Goal: Information Seeking & Learning: Learn about a topic

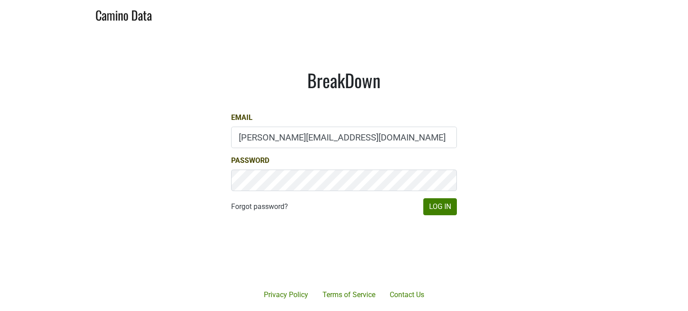
type input "jim@emeritusvineyards.com"
click at [441, 202] on button "Log In" at bounding box center [440, 206] width 34 height 17
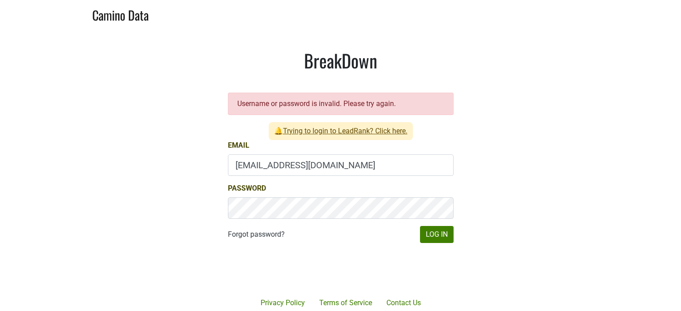
type input "[EMAIL_ADDRESS][DOMAIN_NAME]"
click at [439, 236] on button "Log In" at bounding box center [437, 234] width 34 height 17
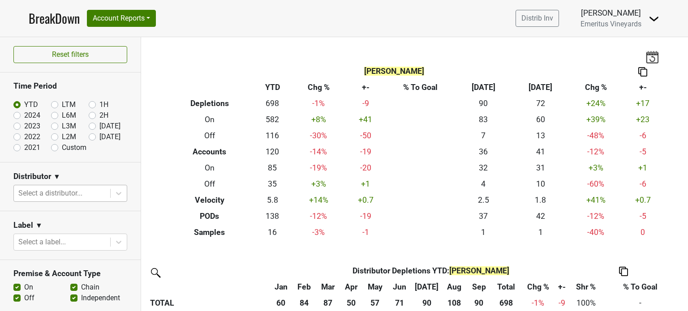
click at [63, 191] on div at bounding box center [61, 193] width 87 height 13
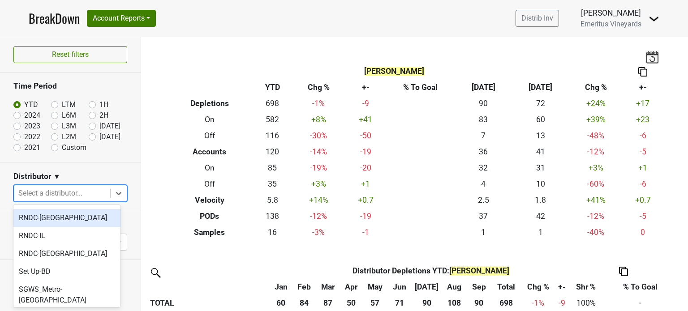
scroll to position [90, 0]
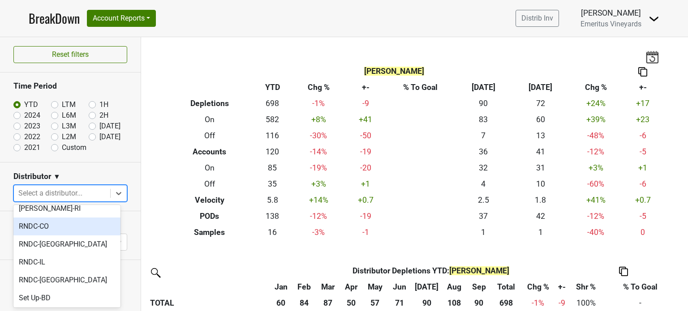
click at [61, 218] on div "RNDC-CO" at bounding box center [66, 227] width 107 height 18
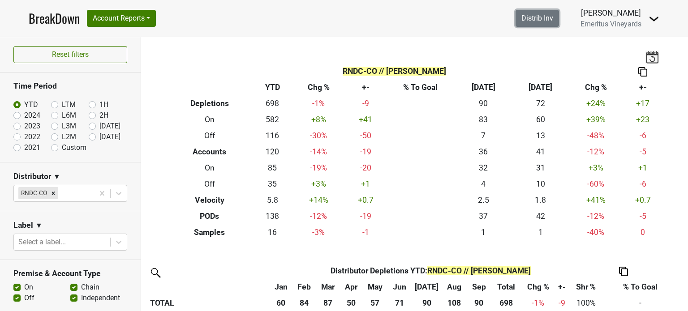
click at [542, 18] on link "Distrib Inv" at bounding box center [537, 18] width 43 height 17
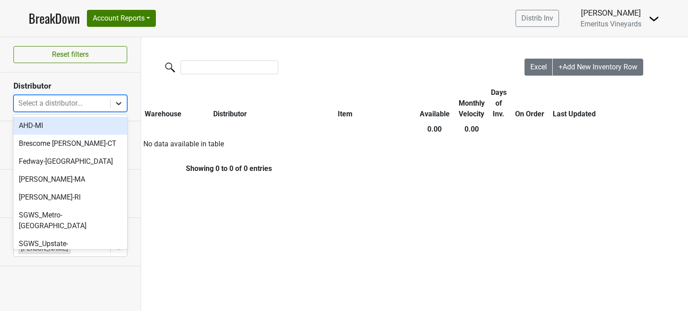
click at [115, 104] on icon at bounding box center [118, 103] width 9 height 9
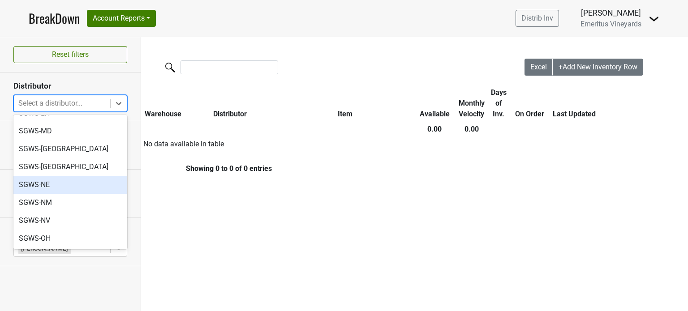
scroll to position [335, 0]
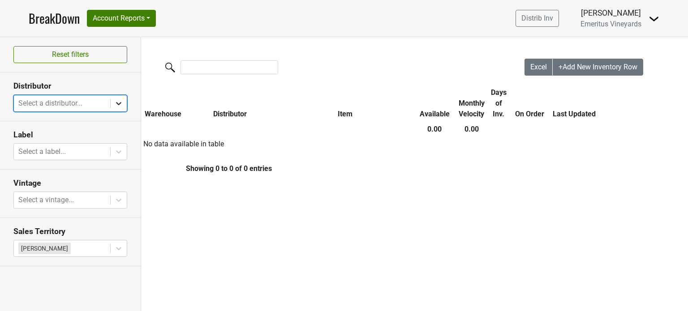
click at [119, 103] on icon at bounding box center [118, 103] width 9 height 9
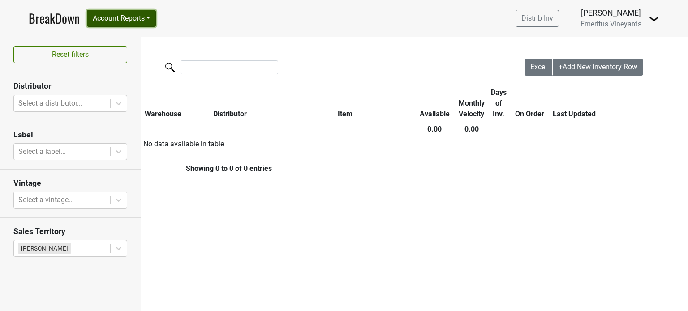
click at [151, 22] on button "Account Reports" at bounding box center [121, 18] width 69 height 17
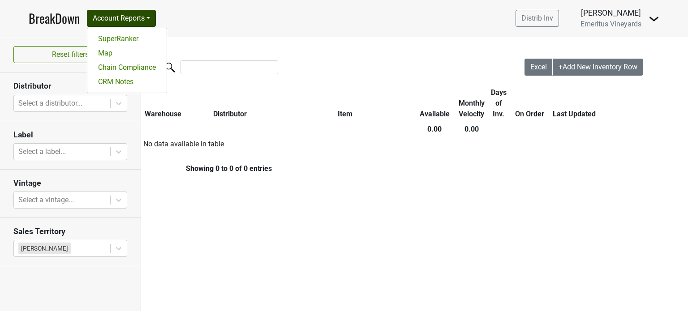
click at [654, 20] on img at bounding box center [654, 18] width 11 height 11
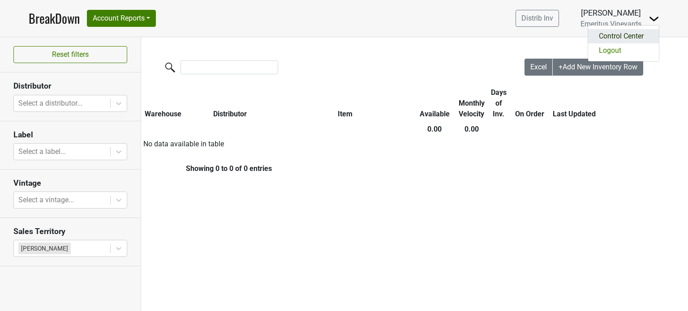
click at [644, 32] on link "Control Center" at bounding box center [623, 36] width 71 height 14
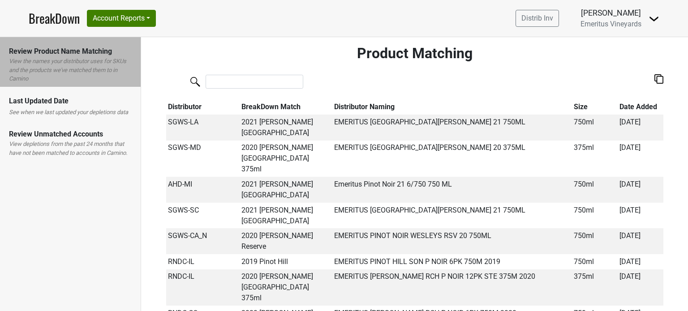
click at [78, 138] on div "Review Unmatched Accounts" at bounding box center [70, 134] width 123 height 11
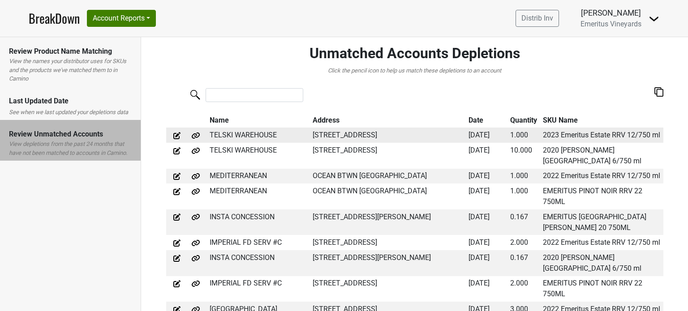
click at [174, 136] on img at bounding box center [176, 135] width 9 height 9
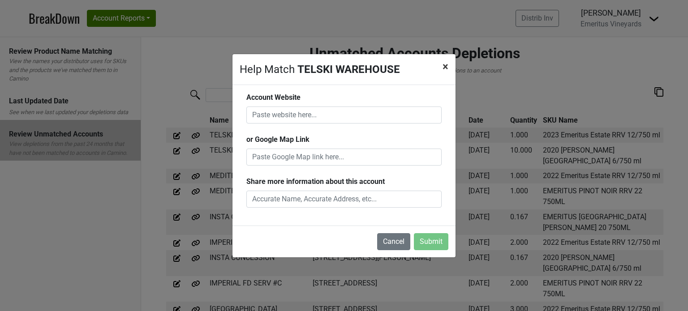
click at [445, 68] on span "×" at bounding box center [446, 66] width 6 height 13
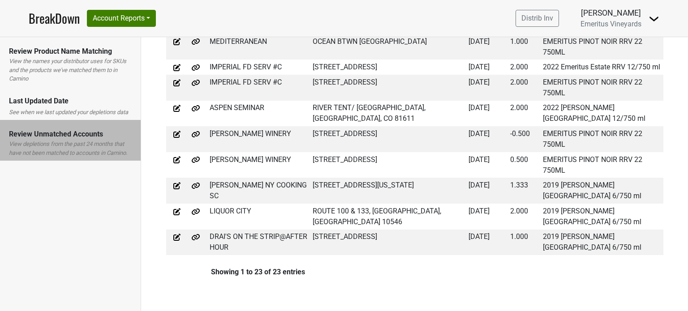
scroll to position [403, 0]
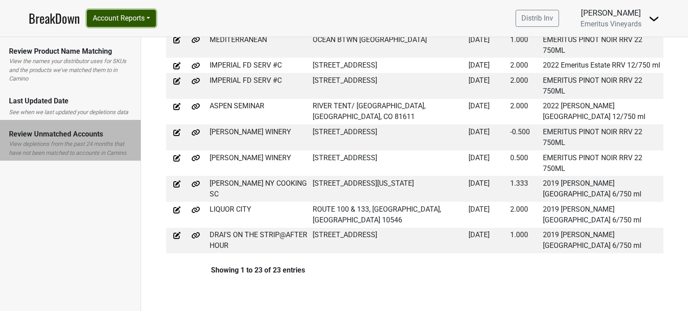
click at [149, 19] on button "Account Reports" at bounding box center [121, 18] width 69 height 17
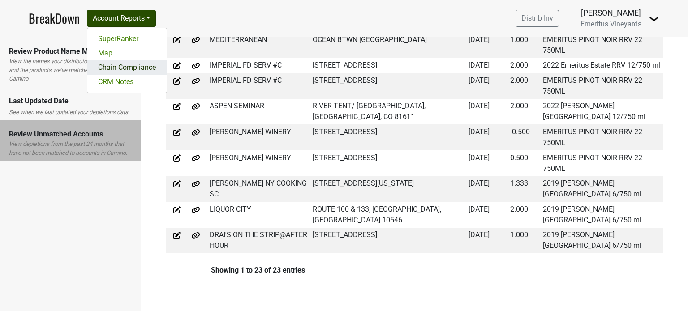
click at [130, 67] on link "Chain Compliance" at bounding box center [126, 67] width 79 height 14
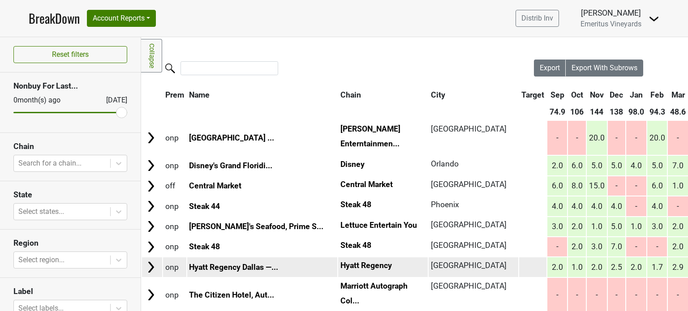
click at [349, 260] on td "Hyatt Regency" at bounding box center [383, 267] width 90 height 19
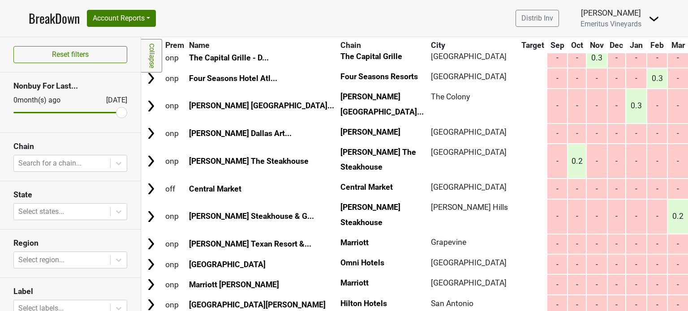
scroll to position [5052, 0]
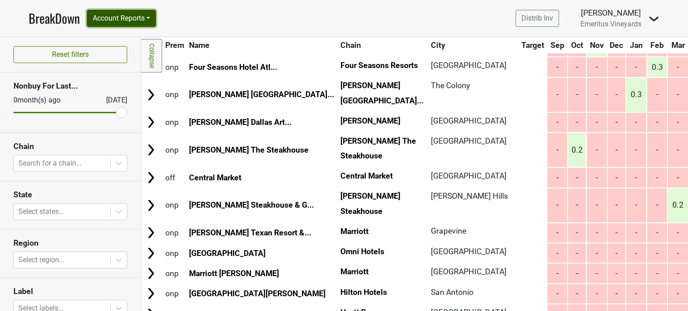
click at [143, 19] on button "Account Reports" at bounding box center [121, 18] width 69 height 17
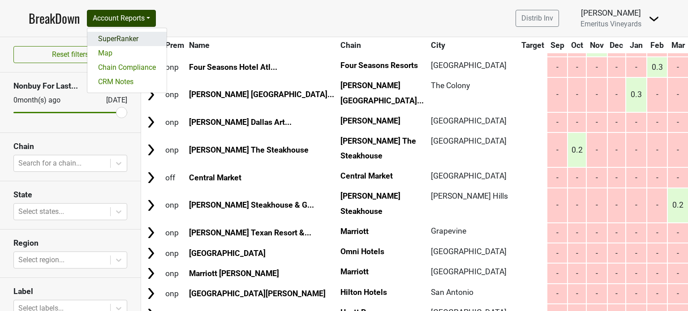
click at [122, 34] on link "SuperRanker" at bounding box center [126, 39] width 79 height 14
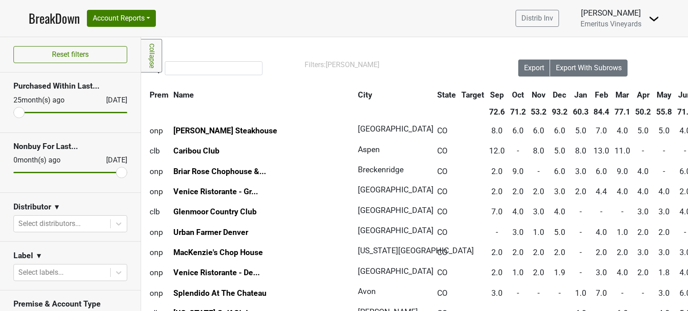
scroll to position [0, 13]
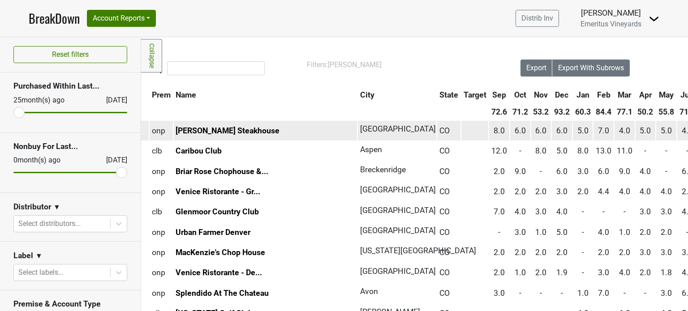
click at [358, 131] on td "Denver" at bounding box center [397, 130] width 78 height 19
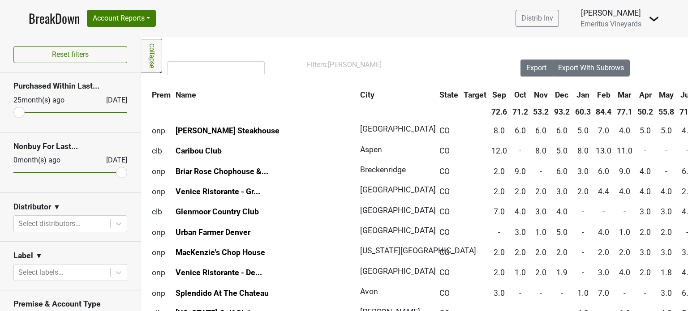
drag, startPoint x: 345, startPoint y: 130, endPoint x: 402, endPoint y: 75, distance: 78.9
click at [402, 75] on div at bounding box center [324, 69] width 393 height 19
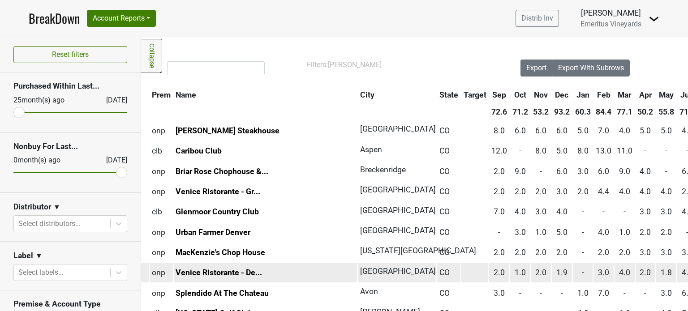
scroll to position [45, 13]
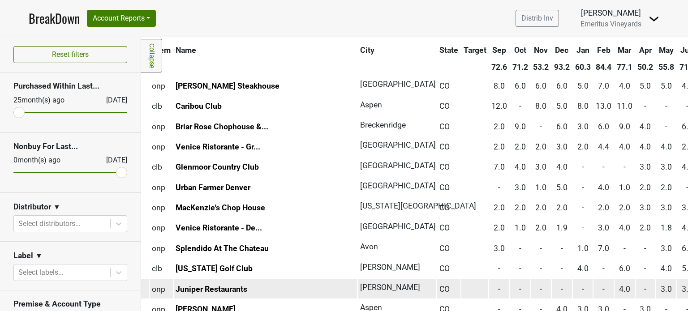
click at [358, 281] on td "Edwards" at bounding box center [397, 289] width 78 height 19
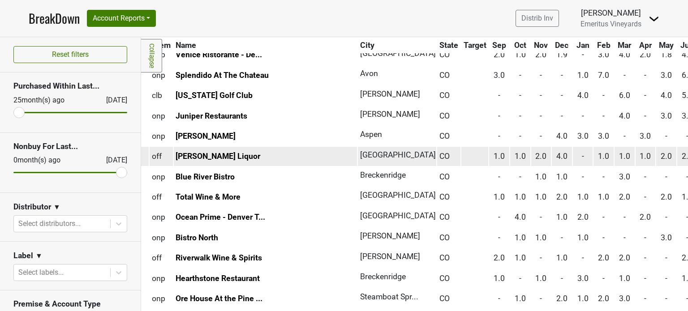
scroll to position [224, 13]
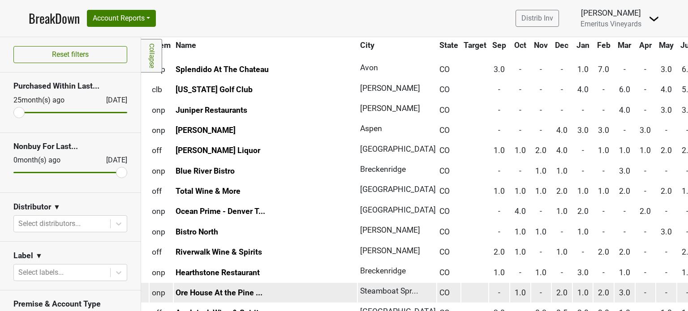
click at [358, 283] on td "Steamboat Spr..." at bounding box center [397, 292] width 78 height 19
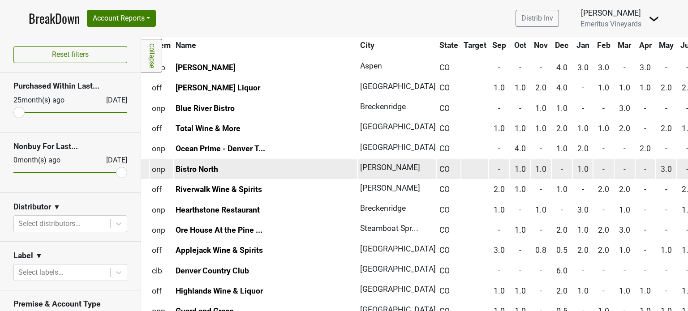
scroll to position [314, 13]
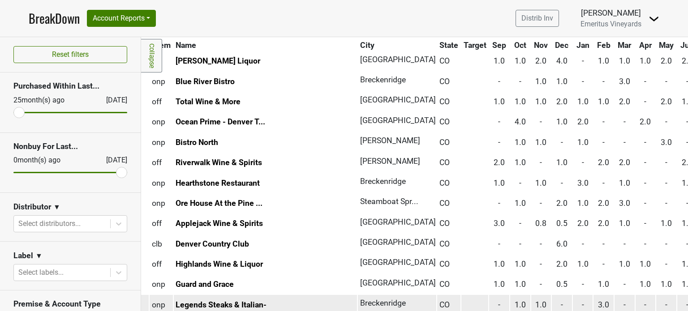
click at [437, 295] on td "CO" at bounding box center [448, 304] width 23 height 19
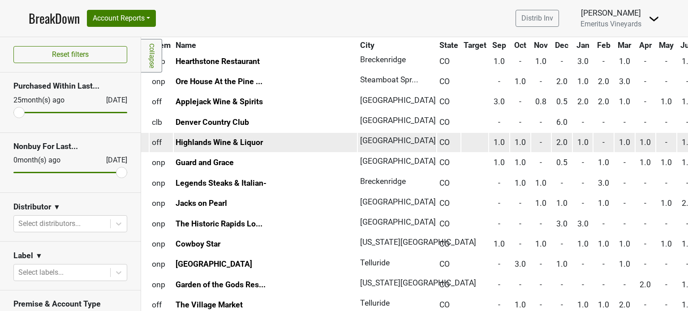
scroll to position [448, 13]
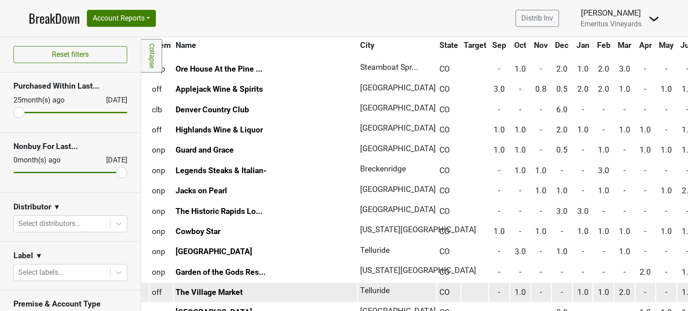
click at [272, 283] on td "The Village Market" at bounding box center [266, 292] width 184 height 19
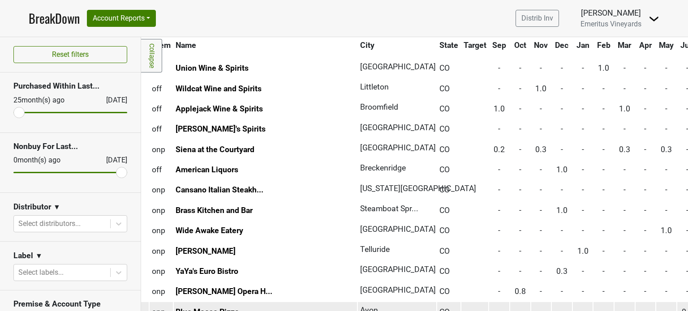
scroll to position [2375, 13]
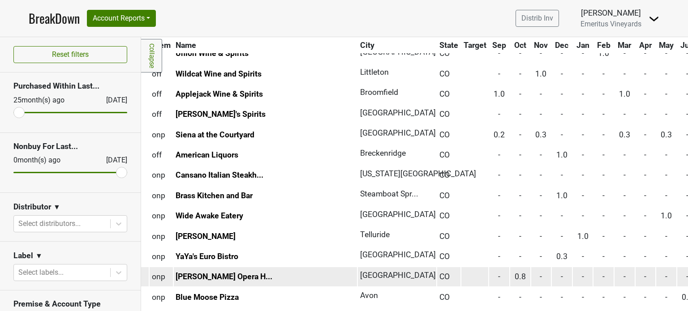
click at [358, 267] on td "Denver" at bounding box center [397, 276] width 78 height 19
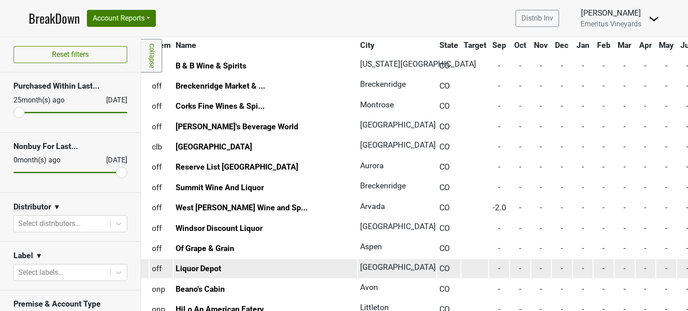
scroll to position [3351, 13]
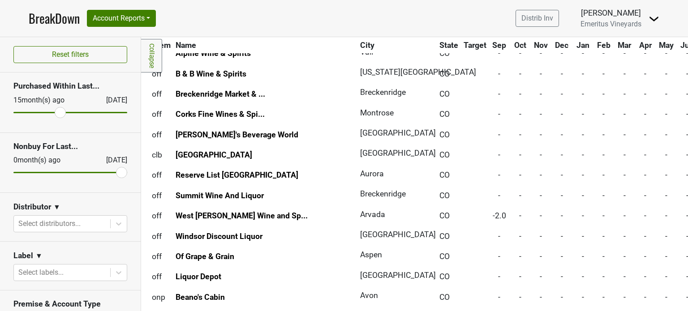
drag, startPoint x: 19, startPoint y: 109, endPoint x: 58, endPoint y: 114, distance: 38.8
type input "15"
click at [58, 113] on input "range" at bounding box center [70, 112] width 114 height 1
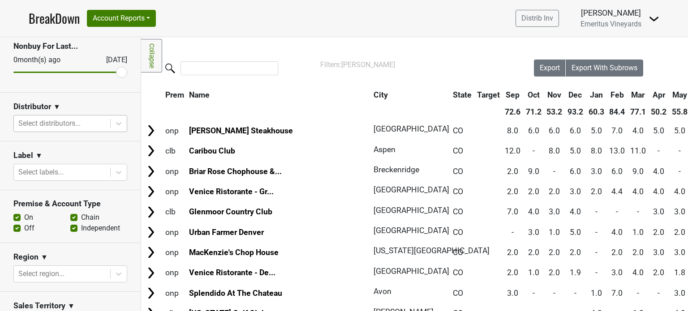
scroll to position [0, 0]
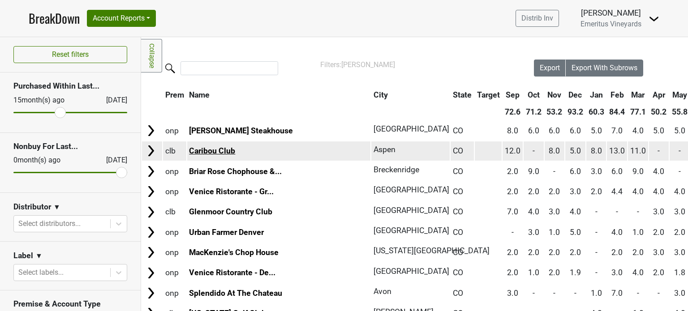
click at [207, 148] on link "Caribou Club" at bounding box center [212, 151] width 46 height 9
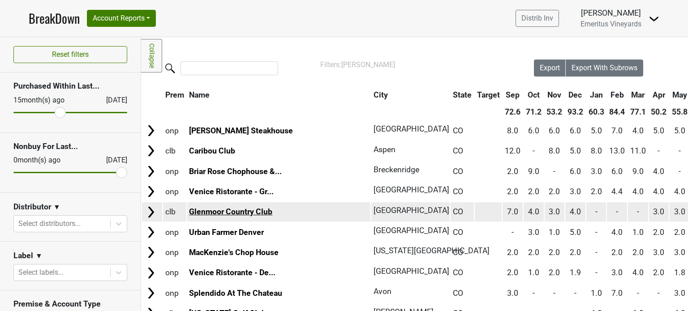
click at [233, 209] on link "Glenmoor Country Club" at bounding box center [230, 211] width 83 height 9
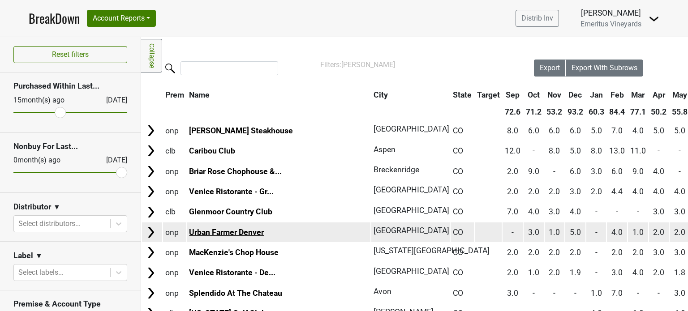
click at [203, 230] on link "Urban Farmer Denver" at bounding box center [226, 232] width 75 height 9
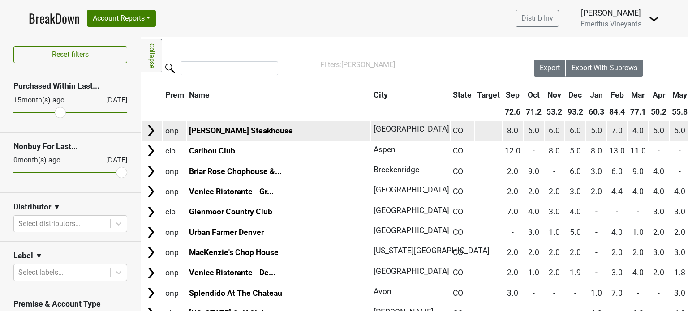
click at [217, 128] on link "Shanahan's Steakhouse" at bounding box center [241, 130] width 104 height 9
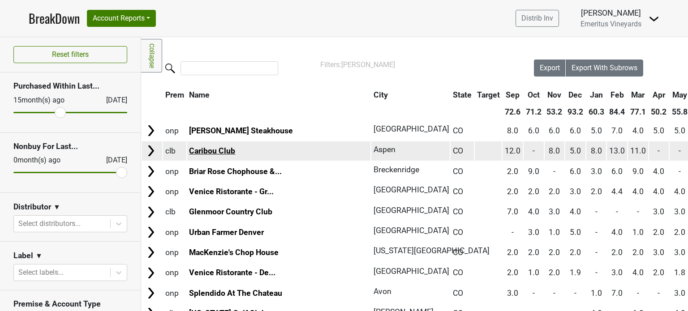
click at [212, 148] on link "Caribou Club" at bounding box center [212, 151] width 46 height 9
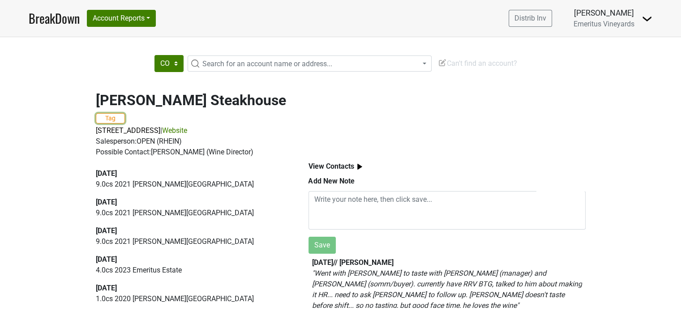
click at [114, 121] on button "Tag" at bounding box center [110, 118] width 29 height 10
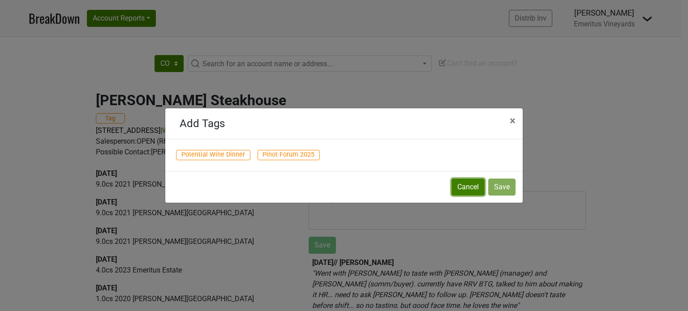
click at [457, 187] on button "Cancel" at bounding box center [468, 187] width 33 height 17
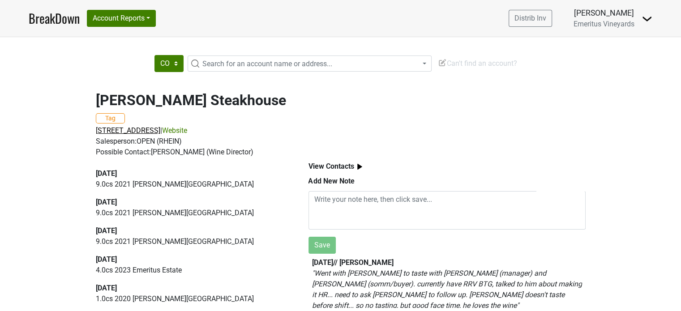
click at [160, 132] on span "5085 S Syracuse, Denver, CO 80237" at bounding box center [128, 130] width 65 height 9
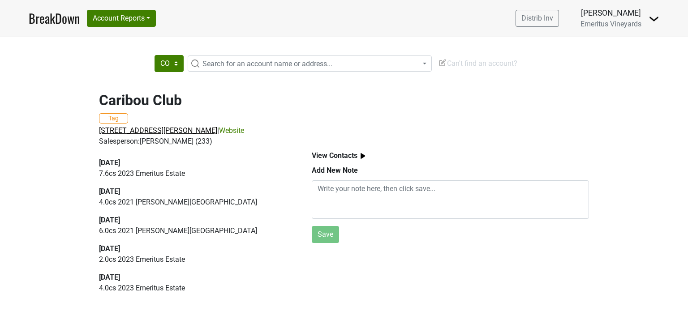
click at [171, 132] on span "[STREET_ADDRESS][PERSON_NAME]" at bounding box center [158, 130] width 118 height 9
